Goal: Task Accomplishment & Management: Manage account settings

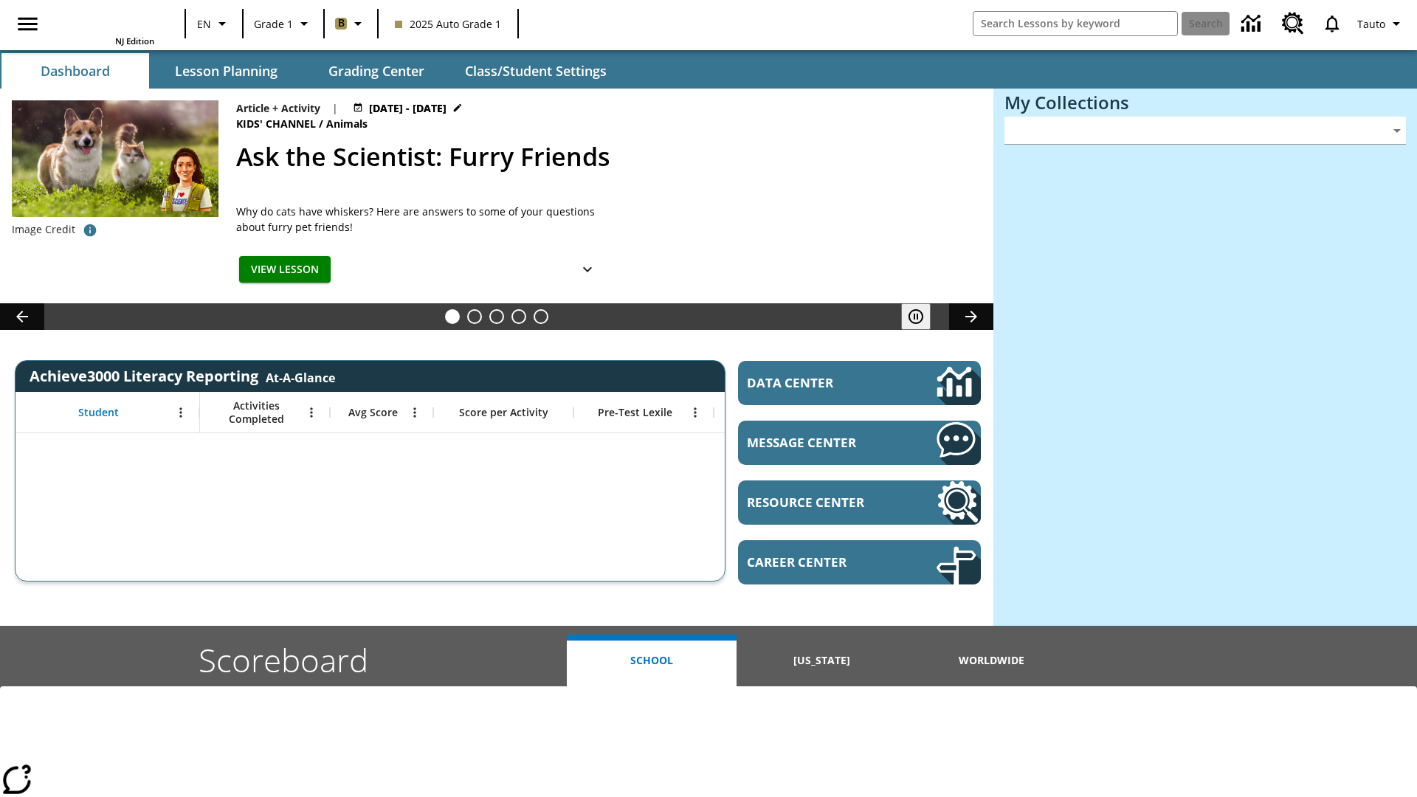
type input "-1"
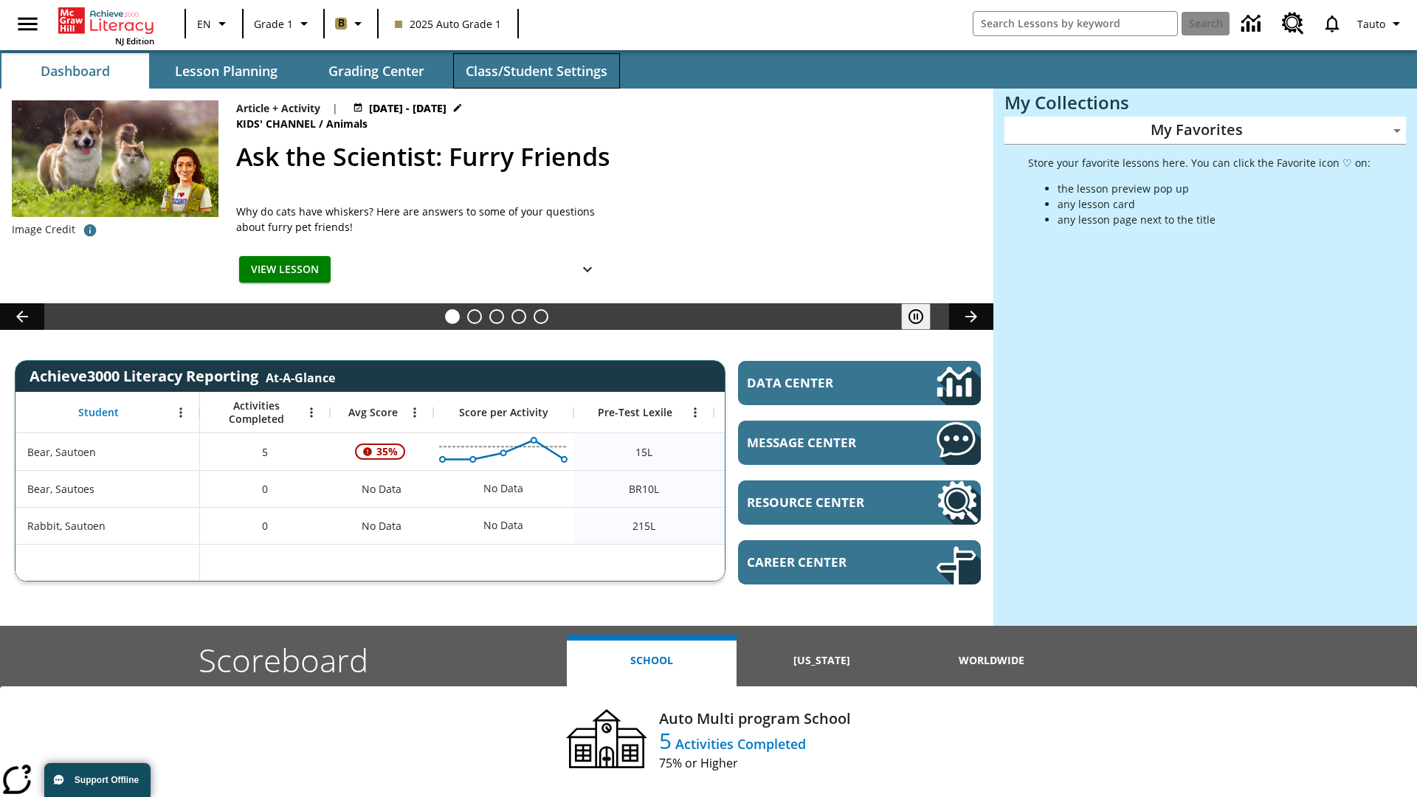
click at [536, 71] on span "Class/Student Settings" at bounding box center [537, 71] width 142 height 17
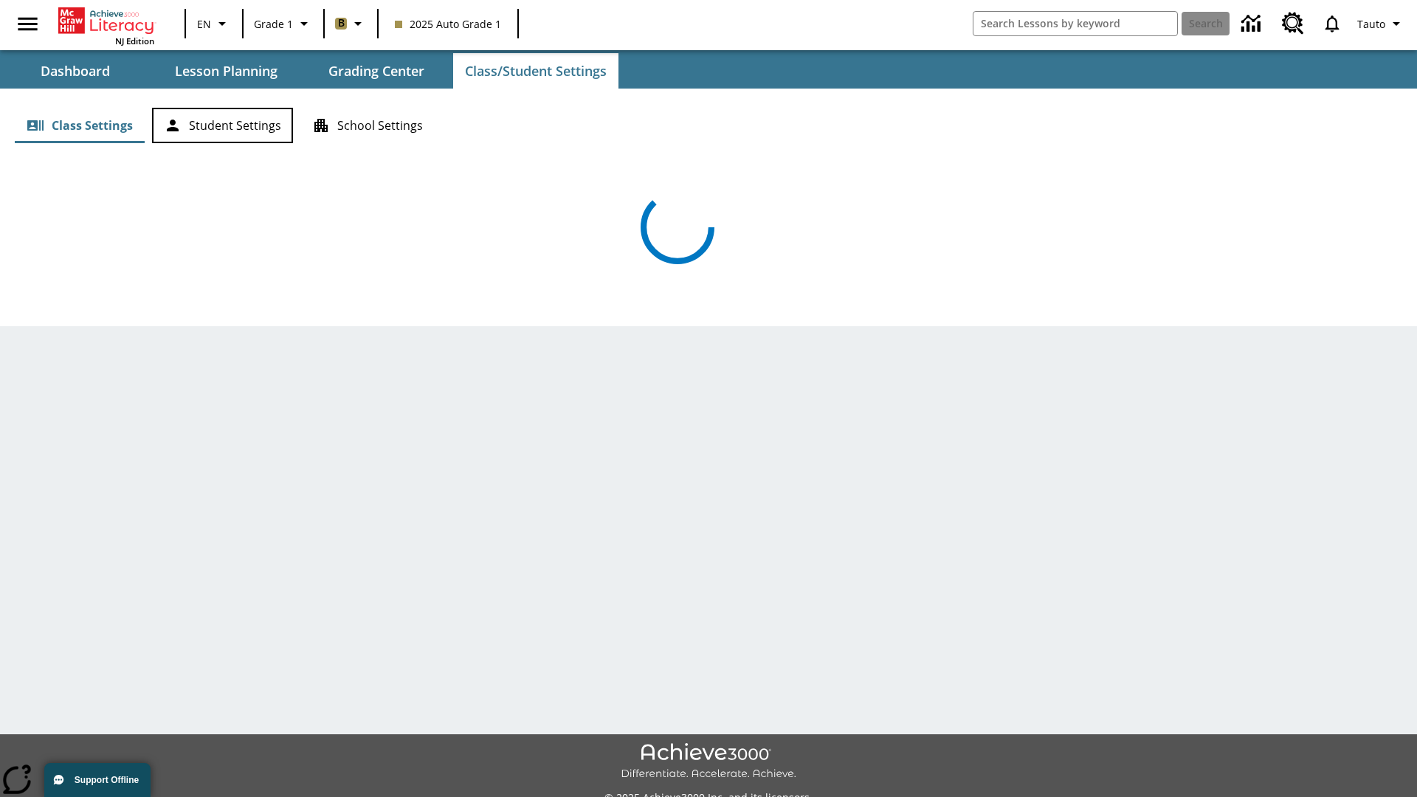
click at [222, 125] on button "Student Settings" at bounding box center [222, 125] width 141 height 35
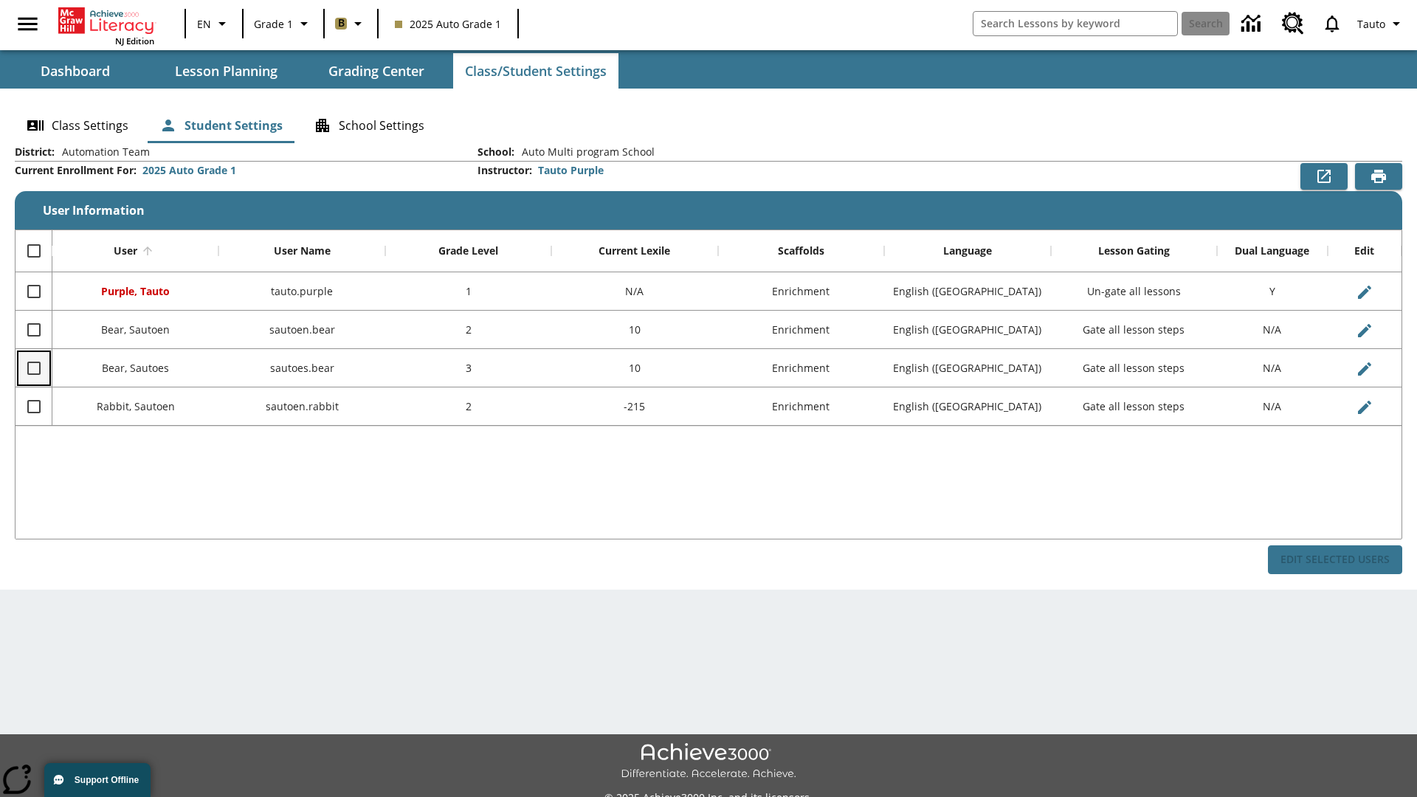
click at [33, 368] on input "Select row" at bounding box center [33, 368] width 31 height 31
checkbox input "true"
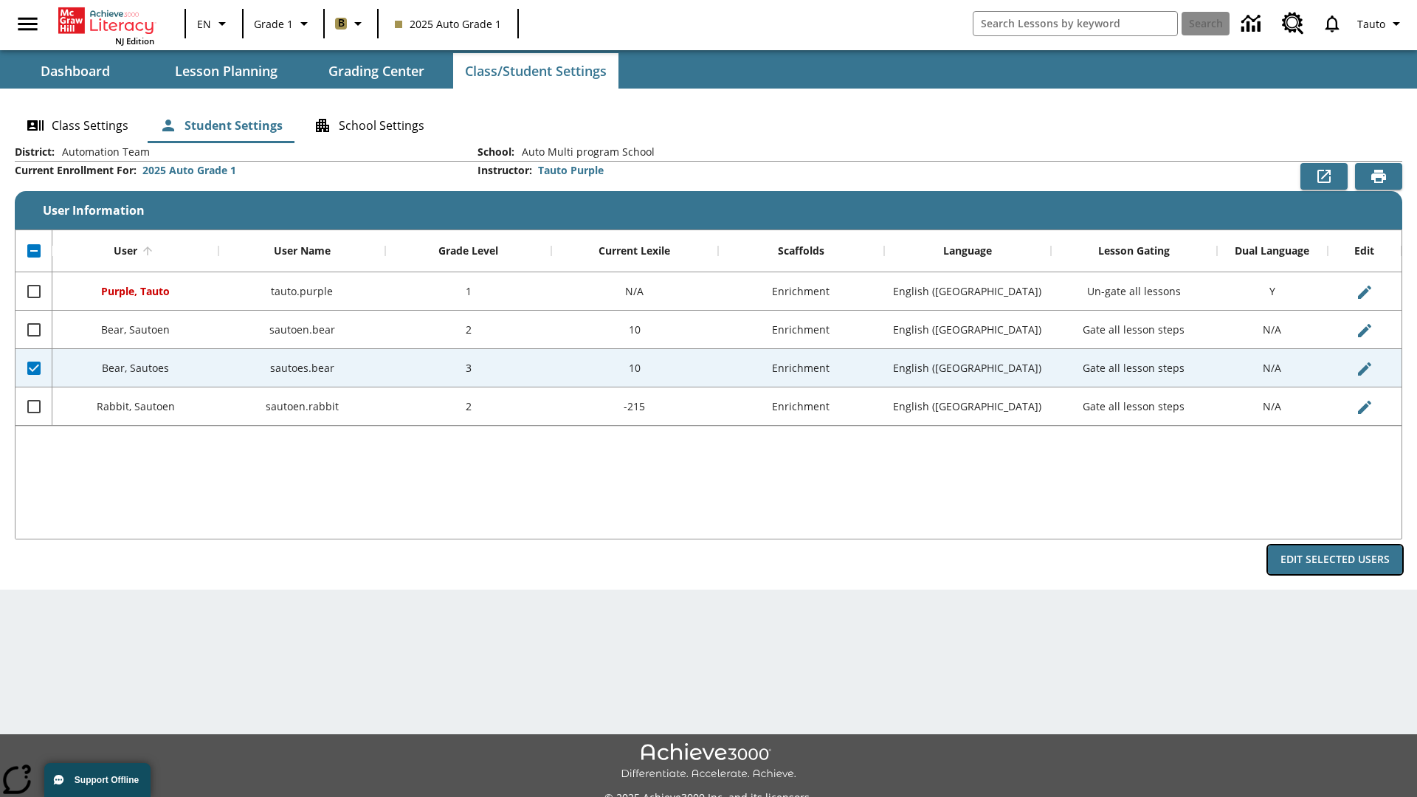
click at [1335, 559] on button "Edit Selected Users" at bounding box center [1335, 559] width 134 height 29
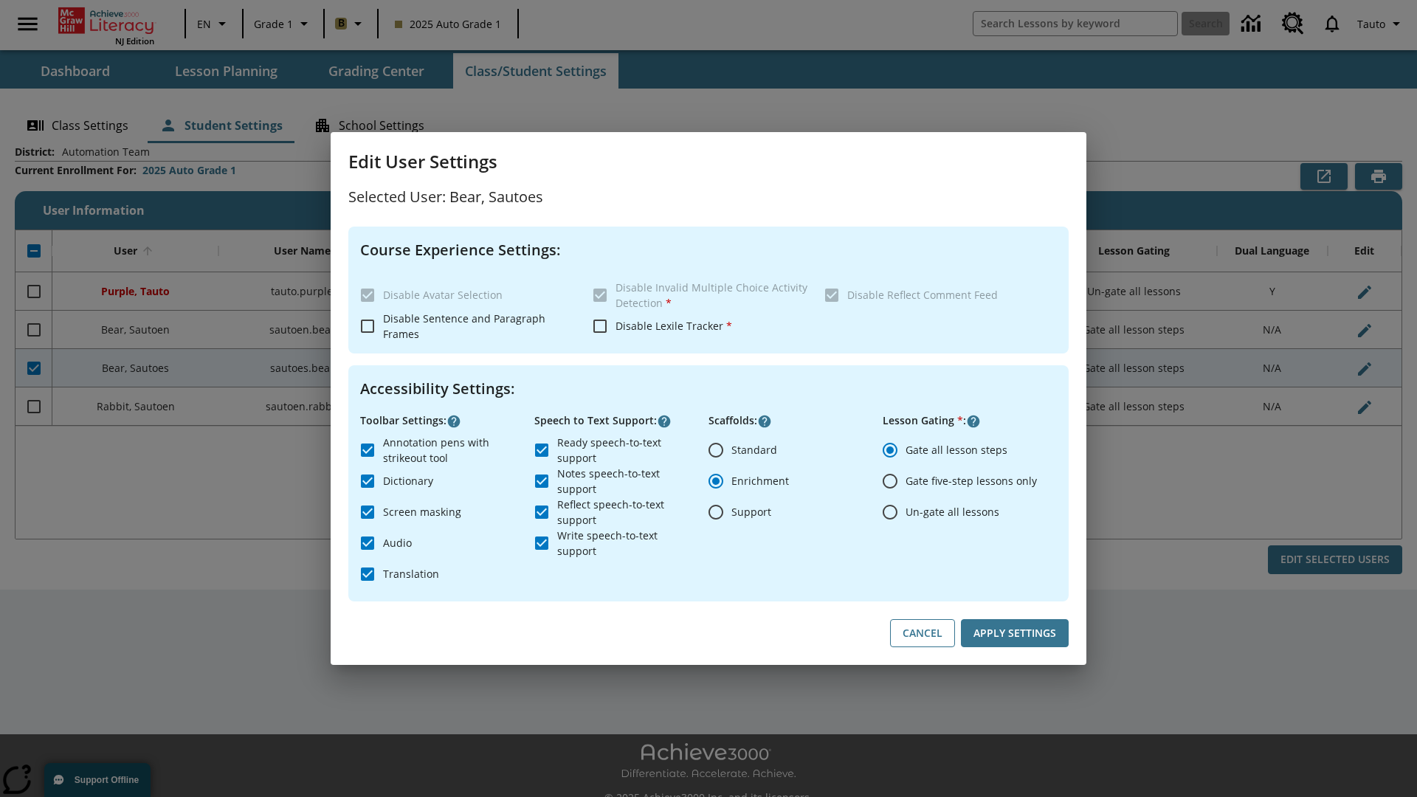
click at [890, 512] on input "Un-gate all lessons" at bounding box center [890, 512] width 31 height 31
radio input "true"
click at [1015, 633] on button "Apply Settings" at bounding box center [1015, 633] width 108 height 29
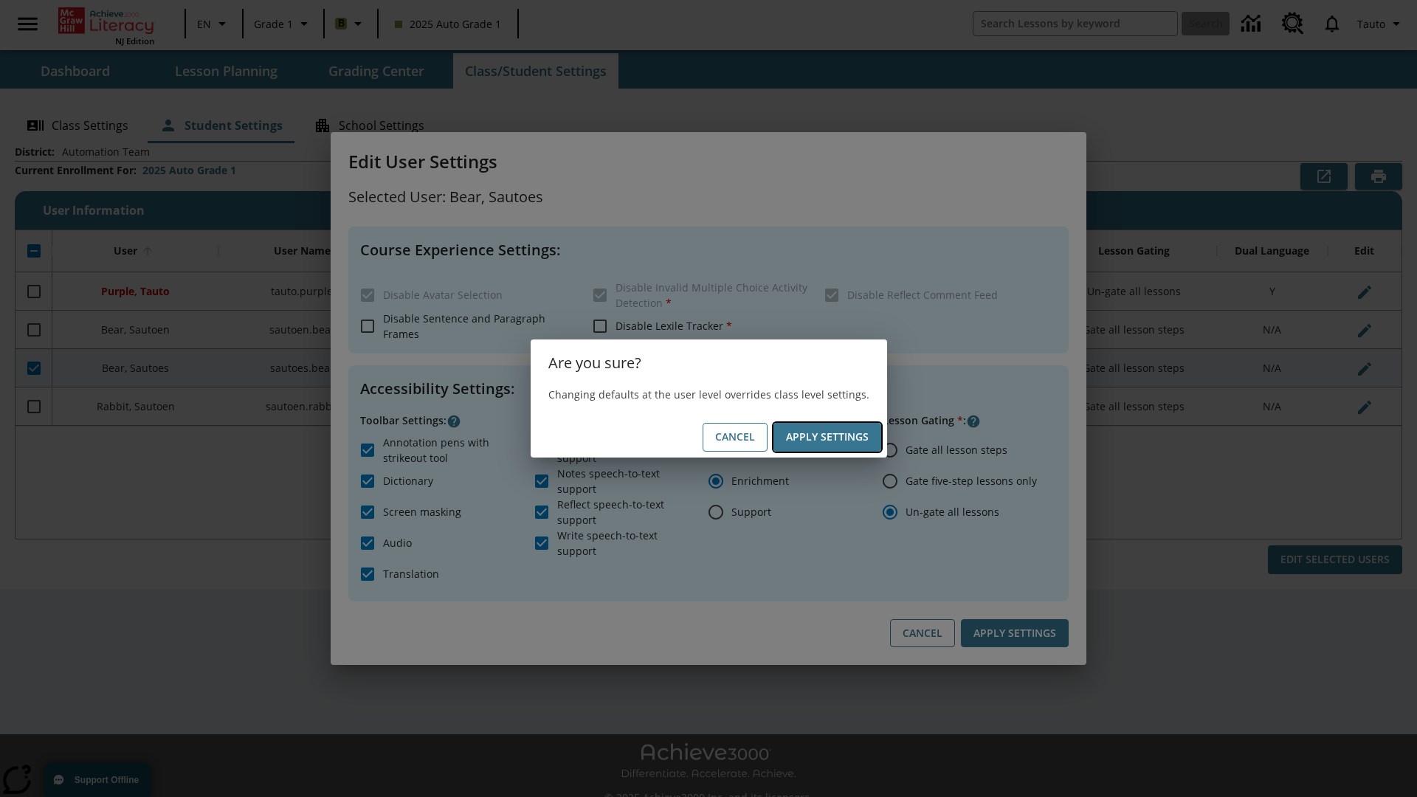
click at [827, 437] on button "Apply Settings" at bounding box center [828, 437] width 108 height 29
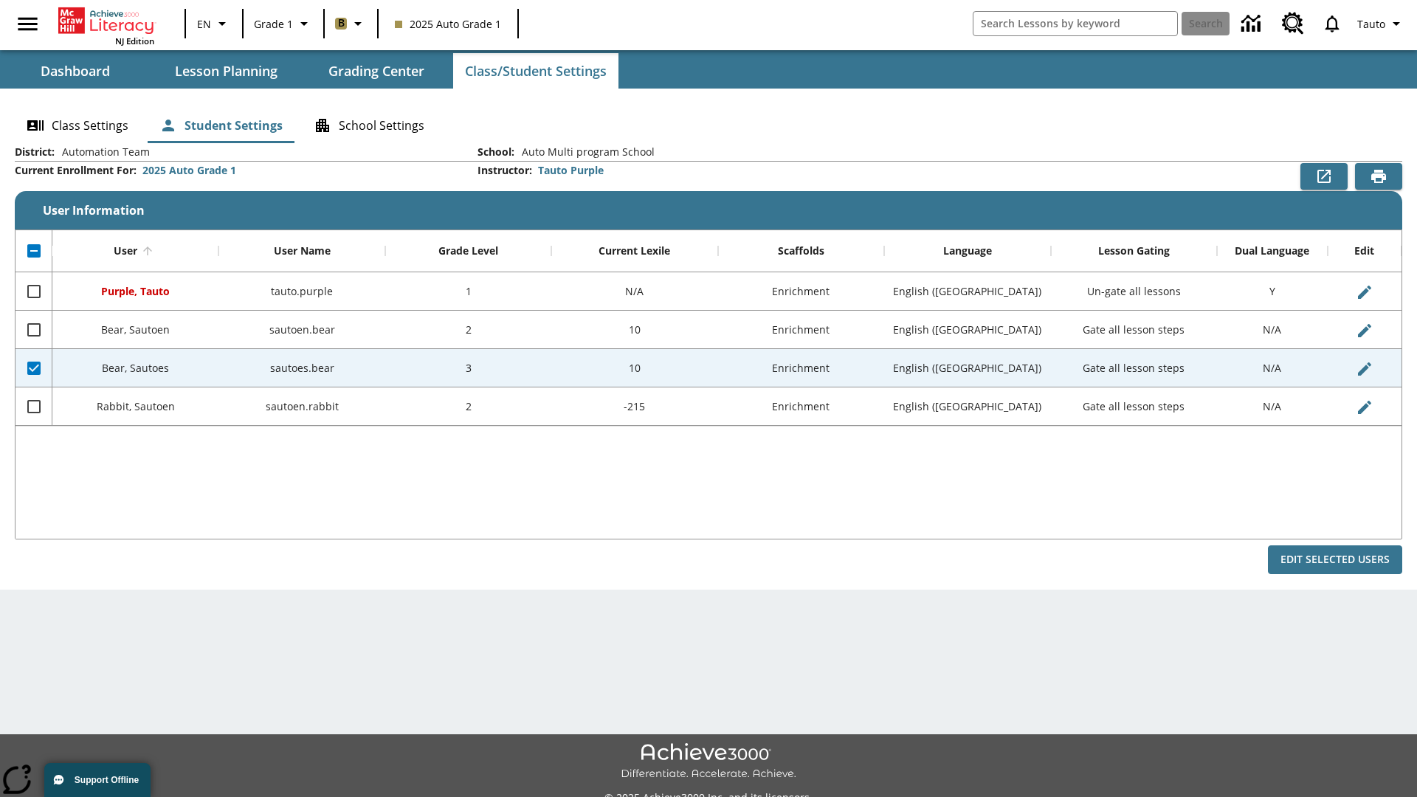
checkbox input "false"
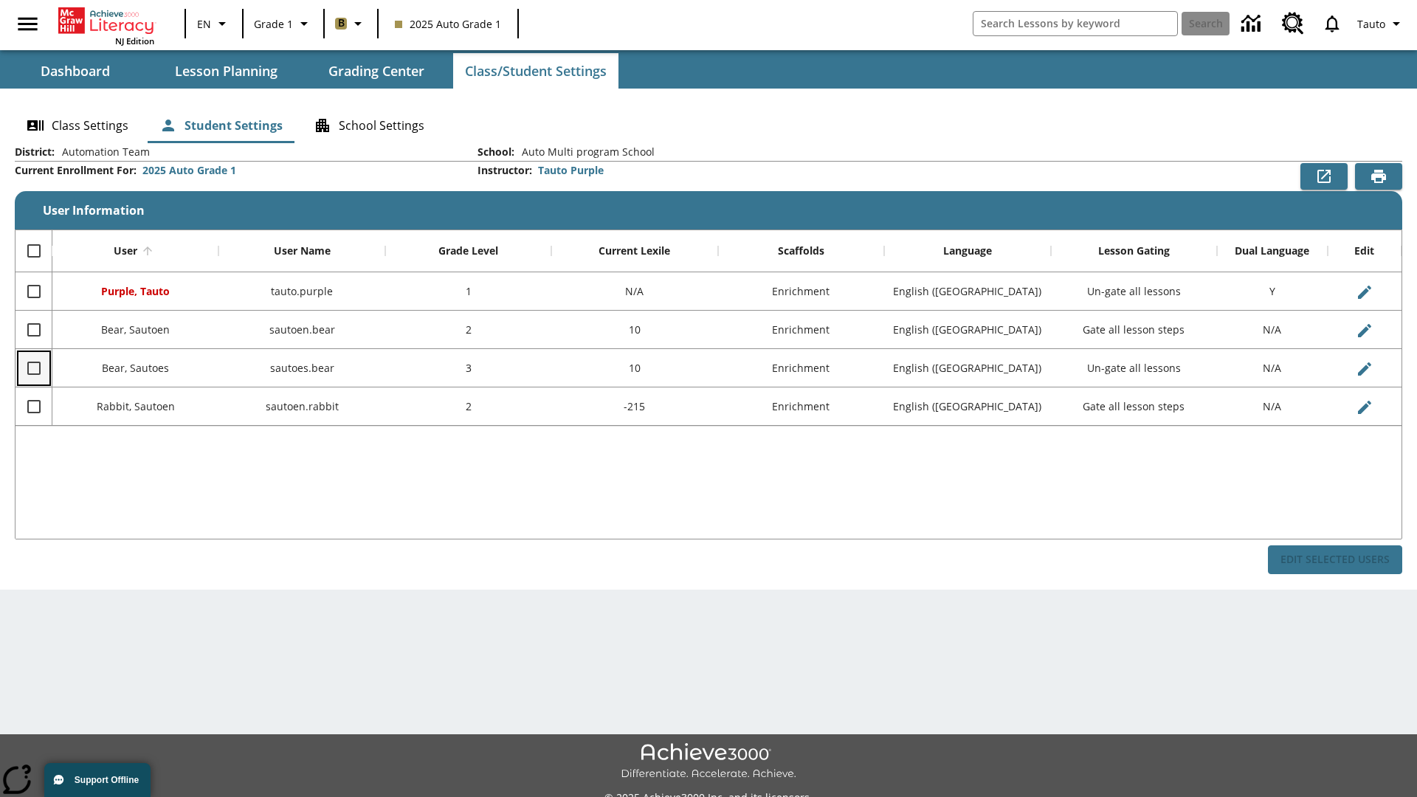
click at [33, 368] on input "Select row" at bounding box center [33, 368] width 31 height 31
checkbox input "true"
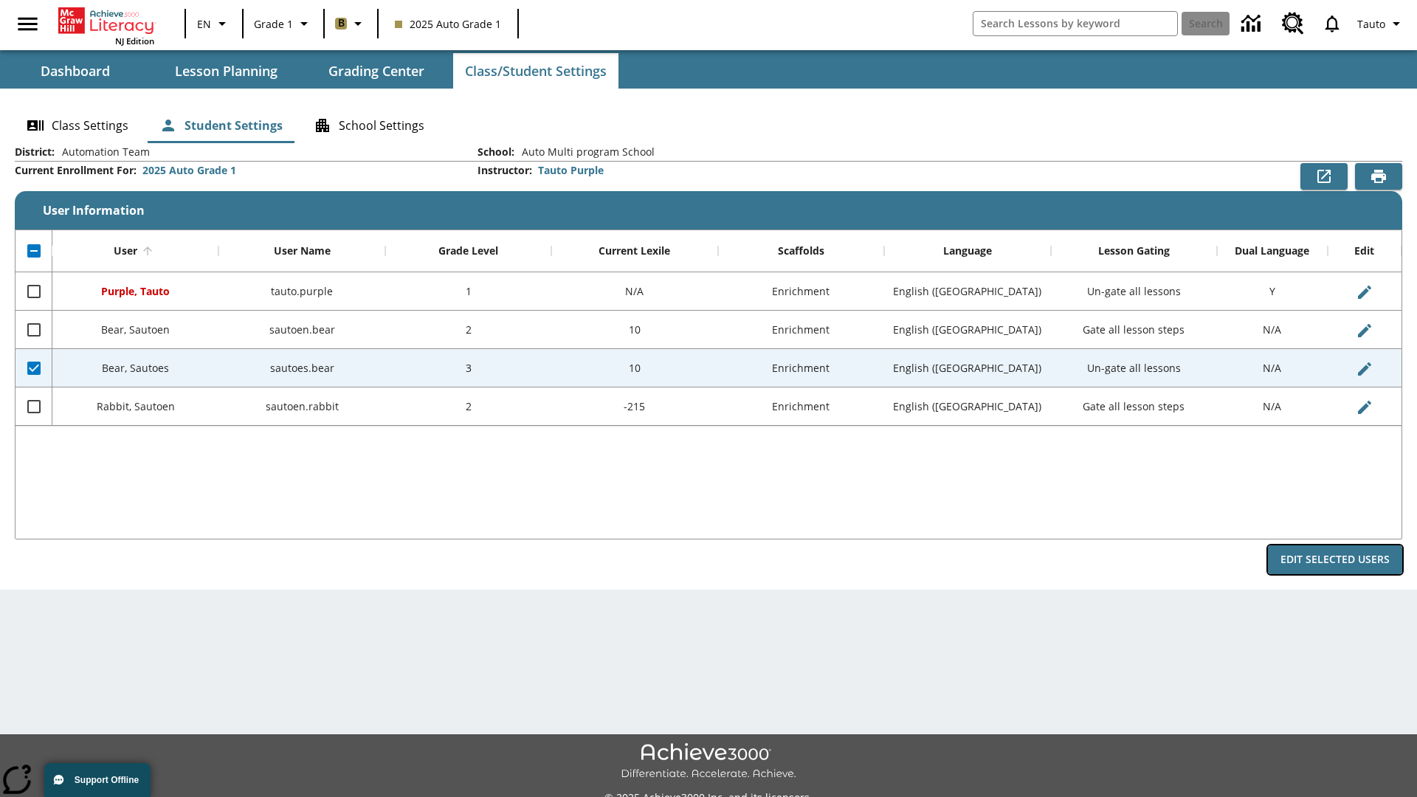
click at [1335, 559] on button "Edit Selected Users" at bounding box center [1335, 559] width 134 height 29
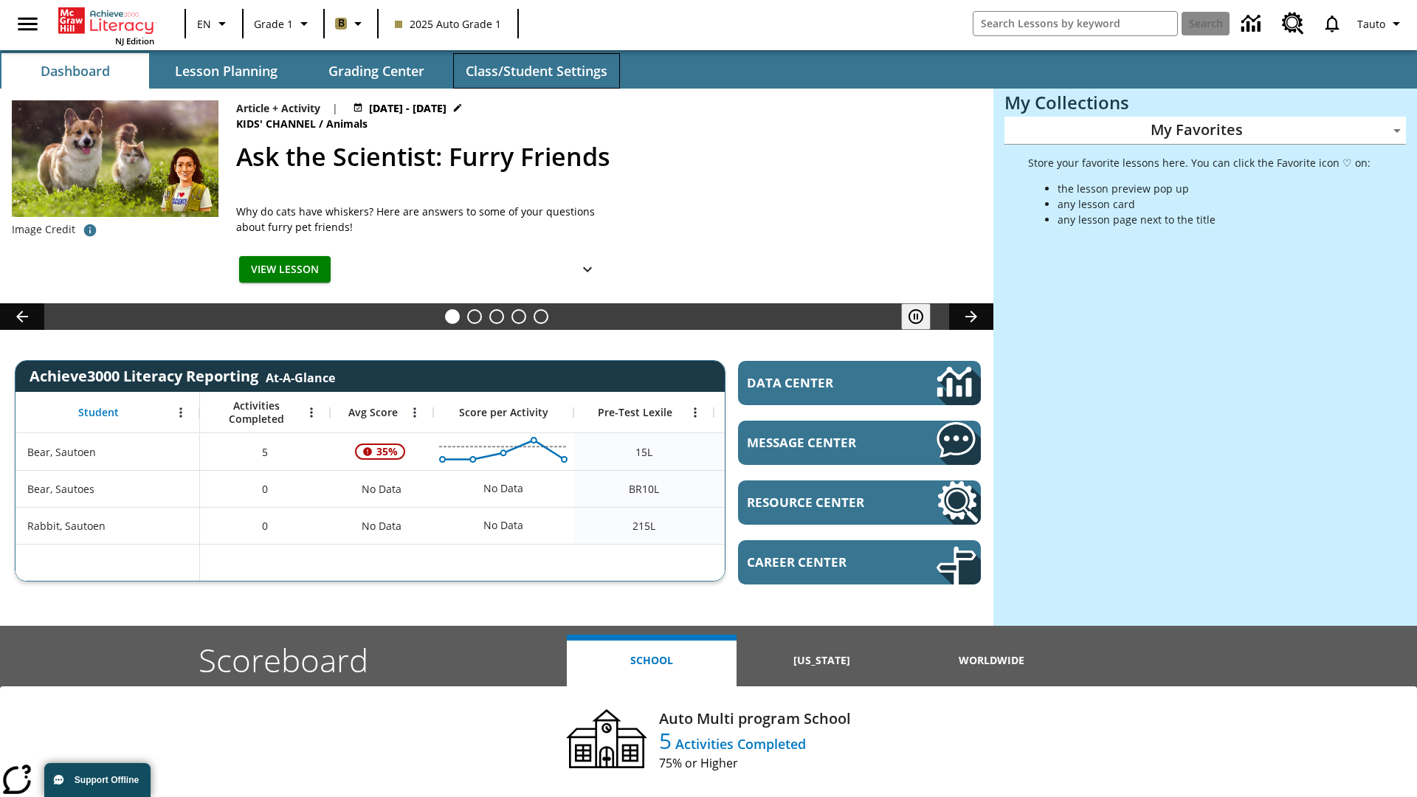
click at [536, 71] on span "Class/Student Settings" at bounding box center [537, 71] width 142 height 17
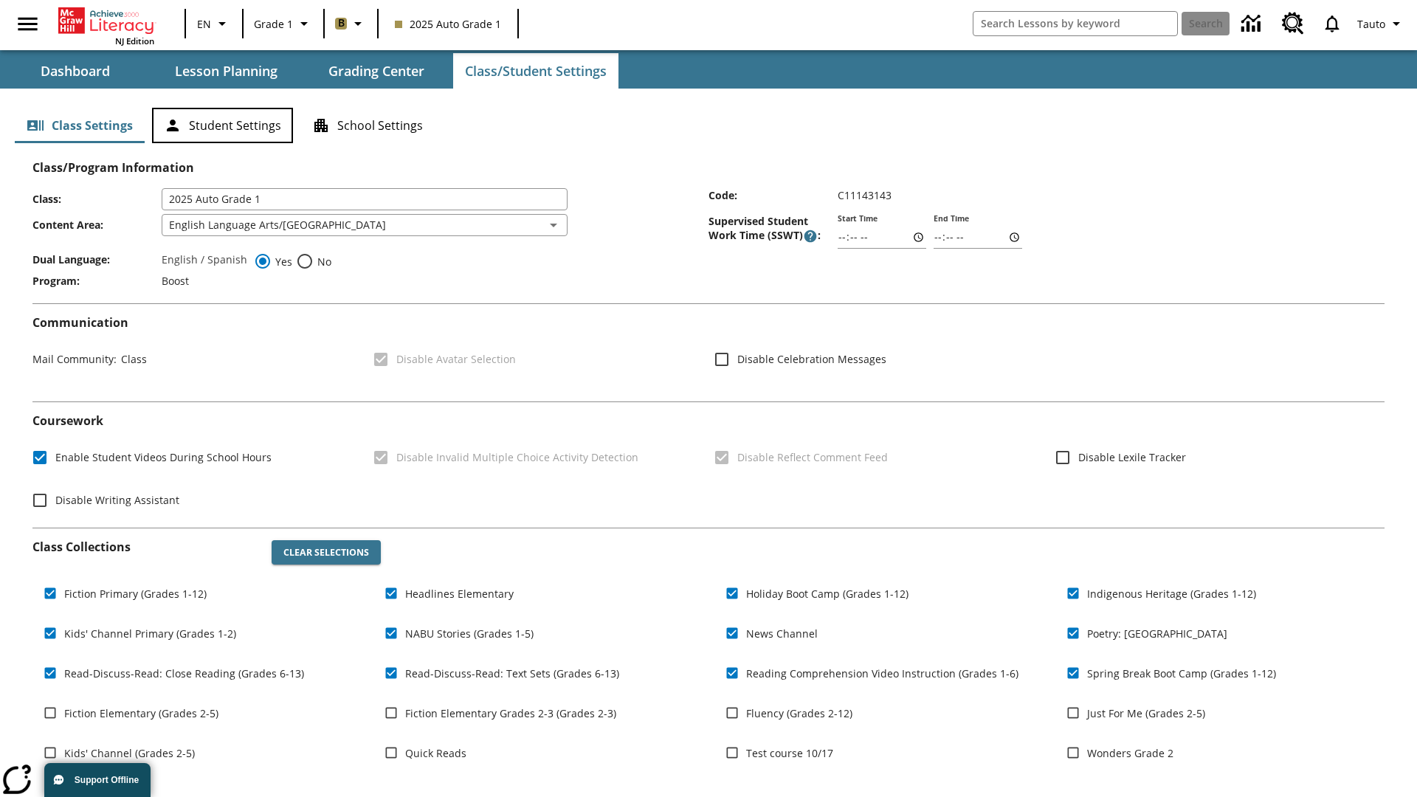
click at [222, 125] on button "Student Settings" at bounding box center [222, 125] width 141 height 35
